Goal: Task Accomplishment & Management: Complete application form

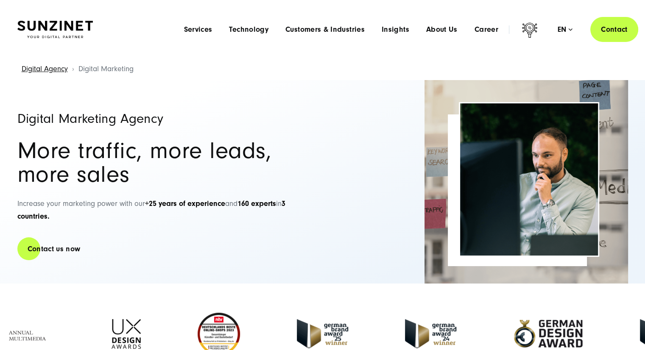
drag, startPoint x: 0, startPoint y: 0, endPoint x: 334, endPoint y: 112, distance: 352.7
click at [289, 128] on div "Digital Marketing Agency More traffic, more leads, more sales Increase your mar…" at bounding box center [165, 182] width 297 height 204
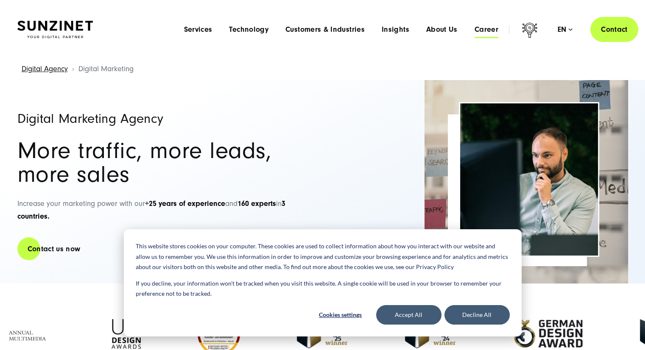
click at [490, 28] on span "Career" at bounding box center [487, 29] width 24 height 8
click at [480, 314] on button "Decline All" at bounding box center [477, 315] width 65 height 20
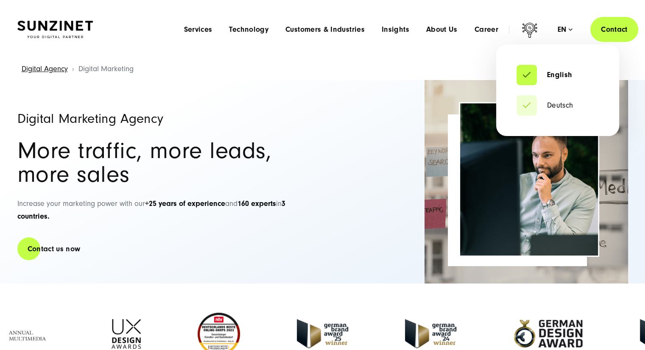
click at [561, 25] on div "en" at bounding box center [565, 29] width 15 height 8
click at [549, 106] on link "Deutsch" at bounding box center [545, 105] width 57 height 8
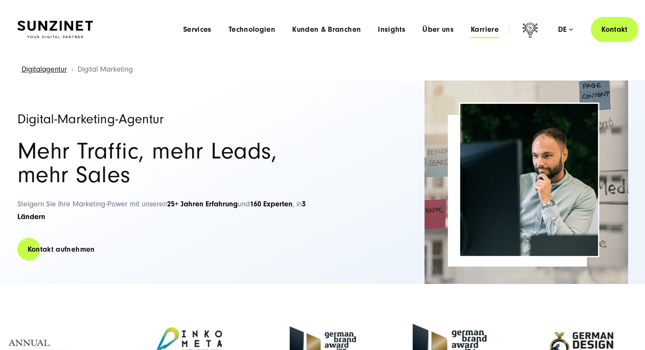
click at [484, 30] on span "Karriere" at bounding box center [485, 29] width 28 height 8
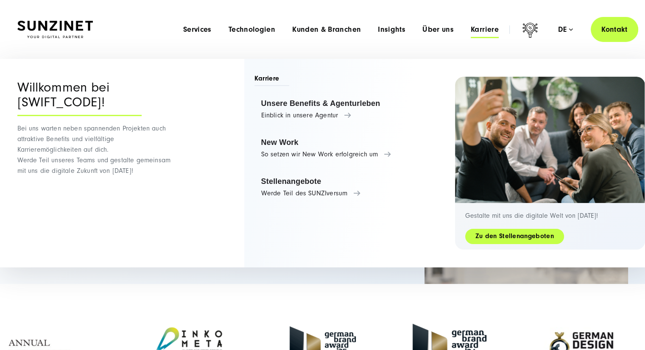
click at [495, 233] on link "Zu den Stellenangeboten" at bounding box center [514, 237] width 99 height 10
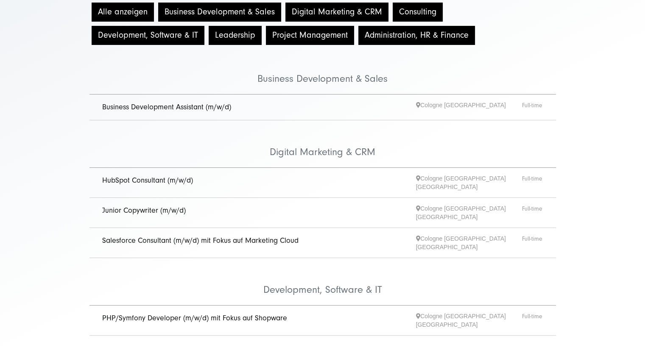
scroll to position [127, 0]
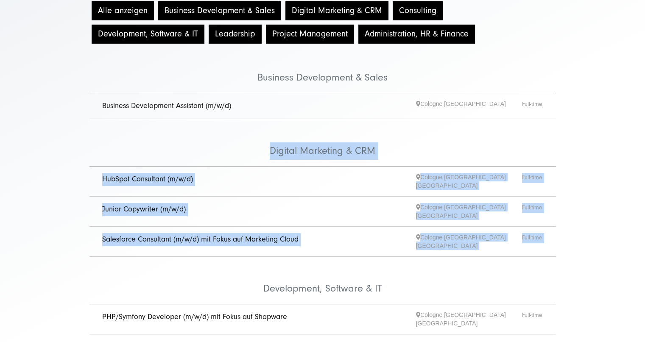
drag, startPoint x: 45, startPoint y: 261, endPoint x: 46, endPoint y: 266, distance: 5.1
click at [46, 266] on div "Alle anzeigen Business Development & Sales Digital Marketing & CRM Consulting D…" at bounding box center [322, 291] width 645 height 585
click at [43, 257] on div "Alle anzeigen Business Development & Sales Digital Marketing & CRM Consulting D…" at bounding box center [322, 291] width 645 height 585
drag, startPoint x: 46, startPoint y: 278, endPoint x: 49, endPoint y: 158, distance: 120.5
click at [49, 158] on div "Alle anzeigen Business Development & Sales Digital Marketing & CRM Consulting D…" at bounding box center [322, 291] width 645 height 585
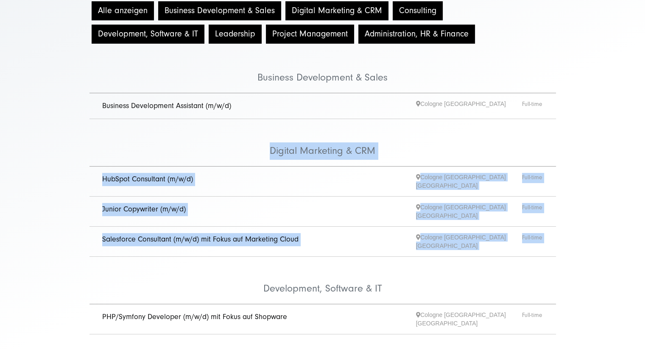
click at [49, 158] on div "Alle anzeigen Business Development & Sales Digital Marketing & CRM Consulting D…" at bounding box center [322, 291] width 645 height 585
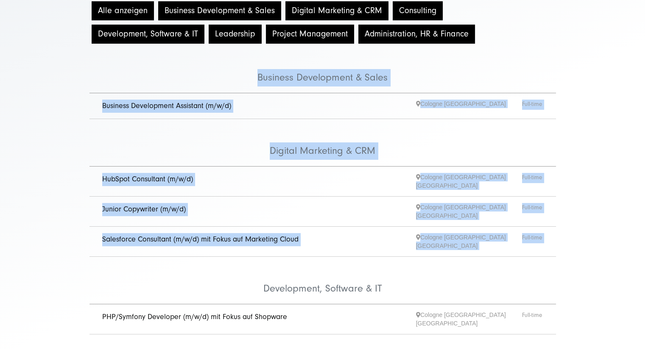
drag, startPoint x: 44, startPoint y: 92, endPoint x: 50, endPoint y: 279, distance: 187.2
click at [50, 279] on div "Alle anzeigen Business Development & Sales Digital Marketing & CRM Consulting D…" at bounding box center [322, 291] width 645 height 585
click at [48, 266] on div "Alle anzeigen Business Development & Sales Digital Marketing & CRM Consulting D…" at bounding box center [322, 291] width 645 height 585
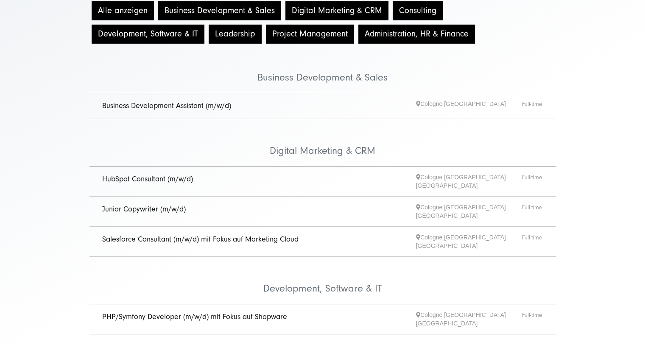
click at [116, 207] on link "Junior Copywriter (m/w/d)" at bounding box center [144, 209] width 84 height 9
